Goal: Task Accomplishment & Management: Manage account settings

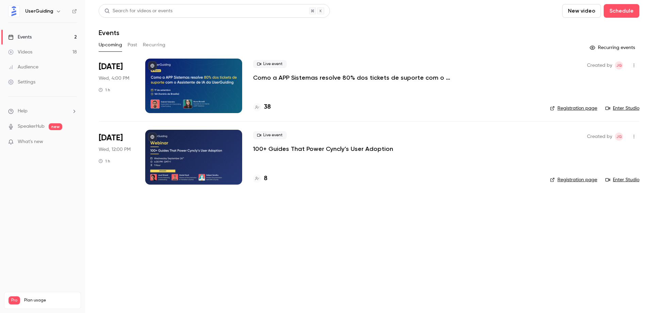
click at [348, 80] on p "Como a APP Sistemas resolve 80% dos tickets de suporte com o Assistente de IA d…" at bounding box center [355, 77] width 204 height 8
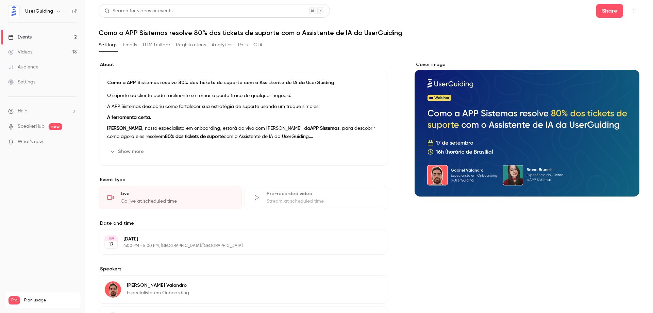
click at [195, 44] on button "Registrations" at bounding box center [191, 44] width 30 height 11
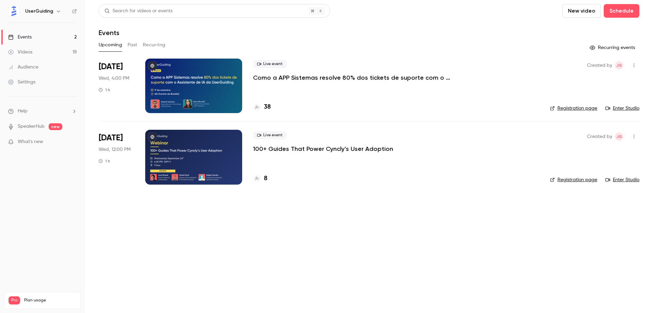
click at [356, 79] on p "Como a APP Sistemas resolve 80% dos tickets de suporte com o Assistente de IA d…" at bounding box center [355, 77] width 204 height 8
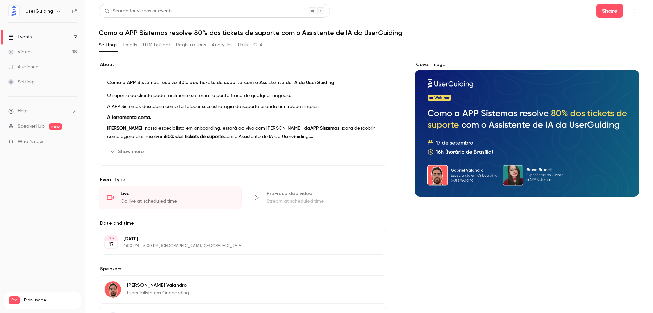
click at [192, 41] on button "Registrations" at bounding box center [191, 44] width 30 height 11
